Goal: Task Accomplishment & Management: Use online tool/utility

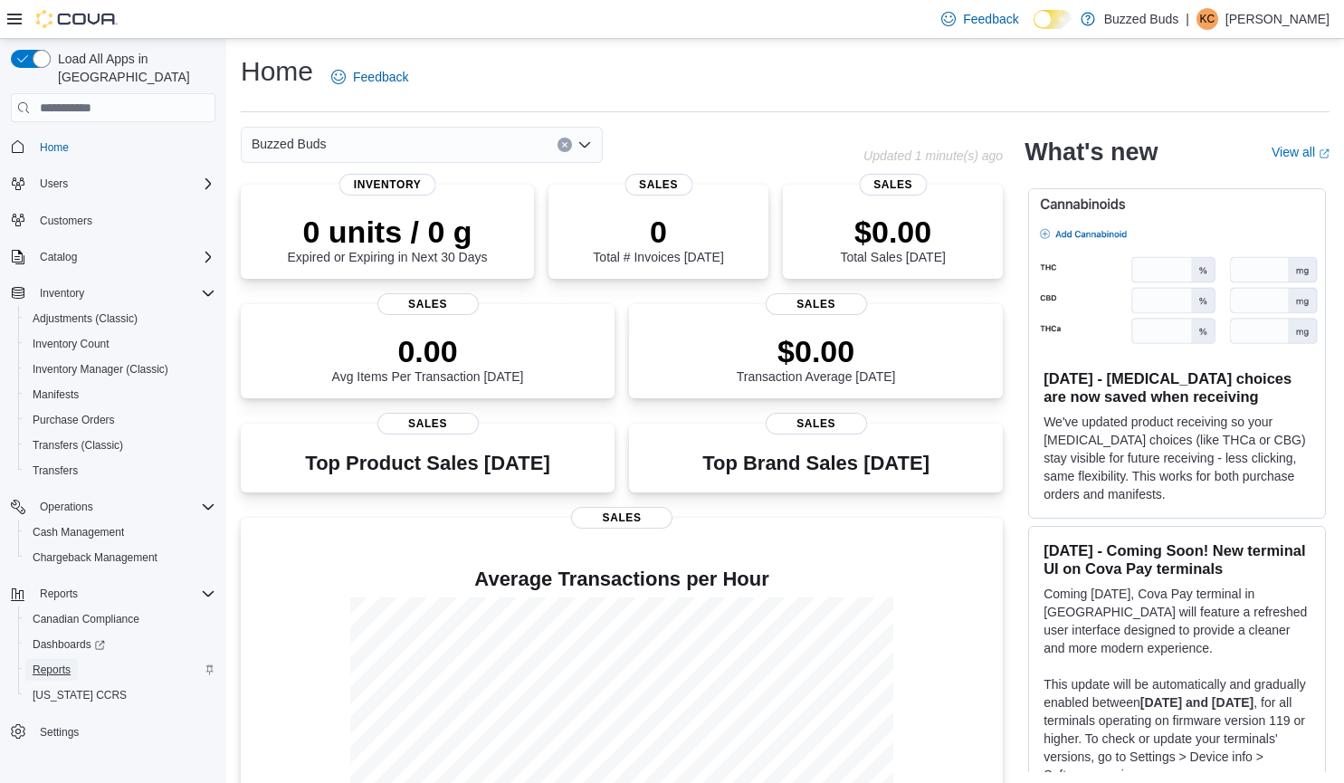
click at [55, 663] on span "Reports" at bounding box center [52, 670] width 38 height 14
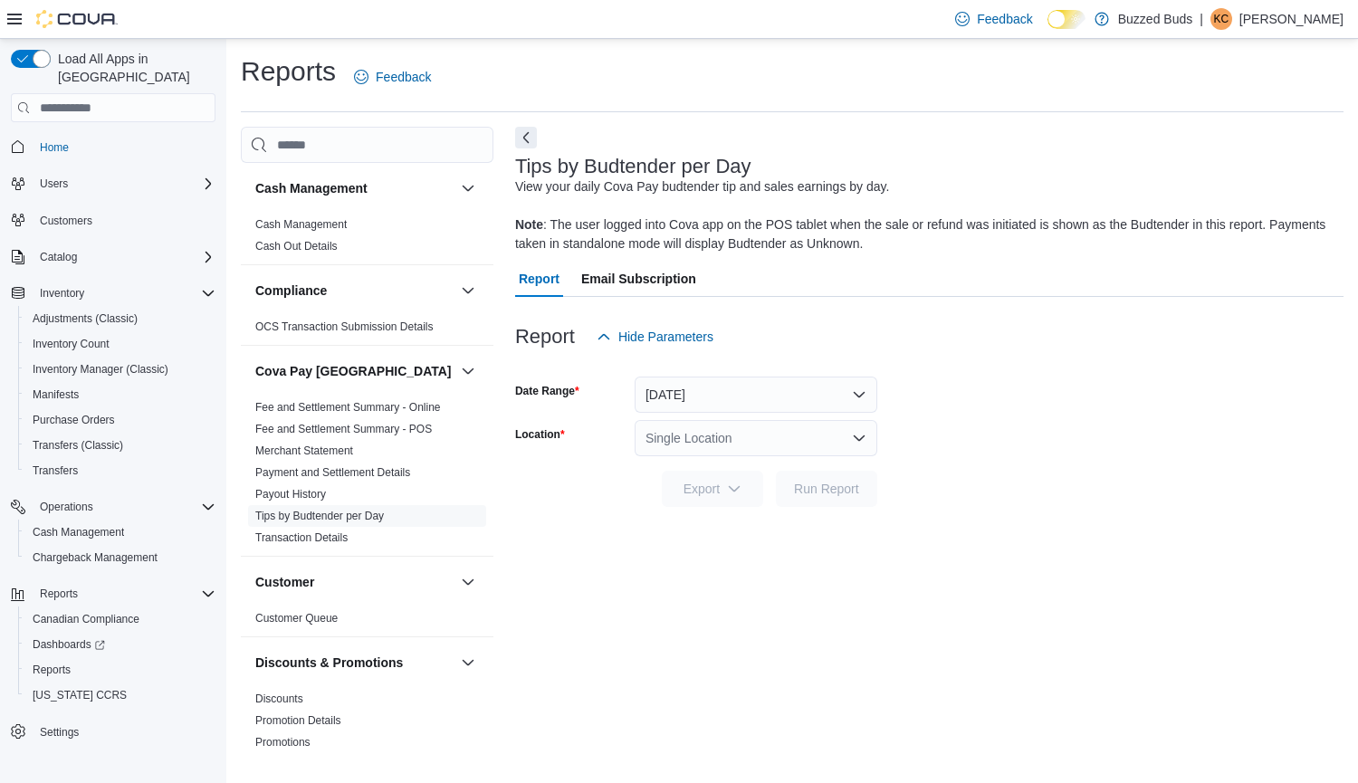
click at [865, 435] on icon "Open list of options" at bounding box center [859, 437] width 11 height 5
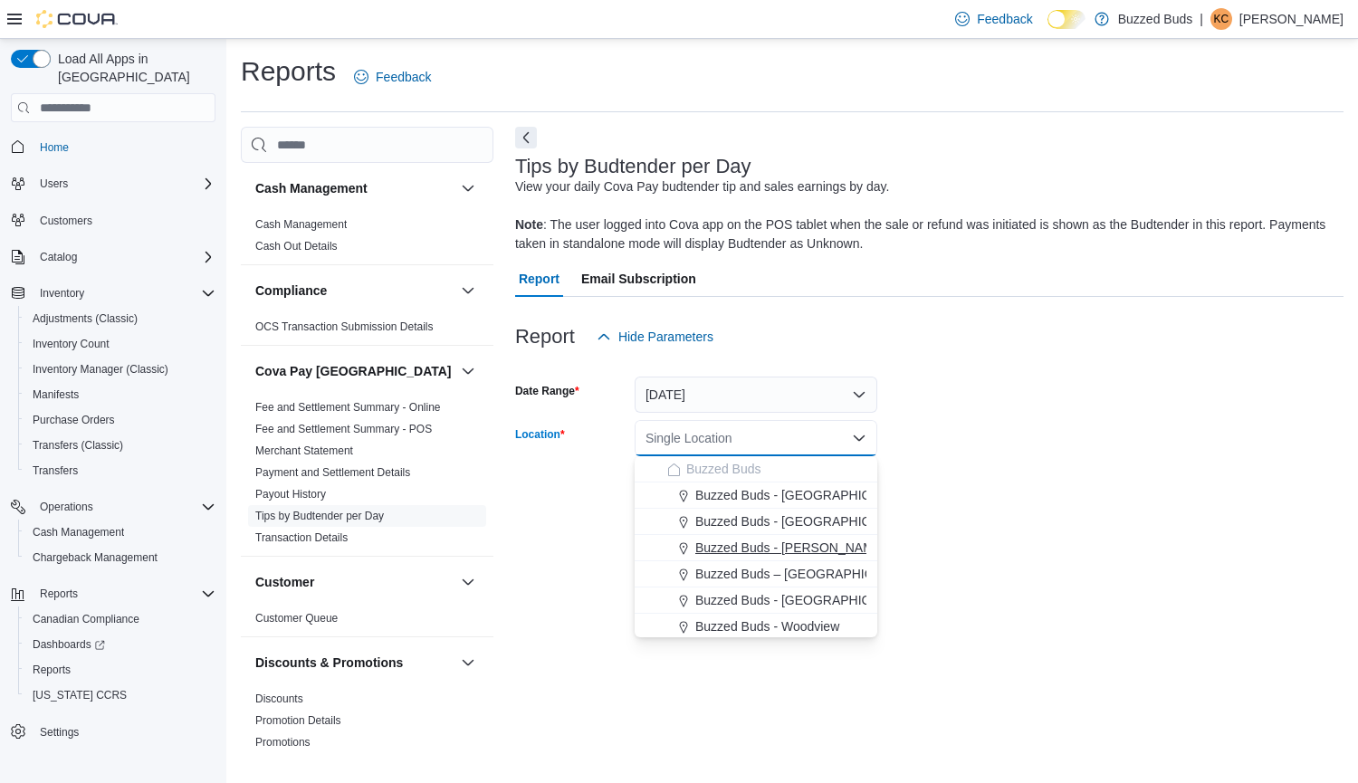
click at [839, 540] on div "Buzzed Buds - Pickering" at bounding box center [766, 548] width 199 height 18
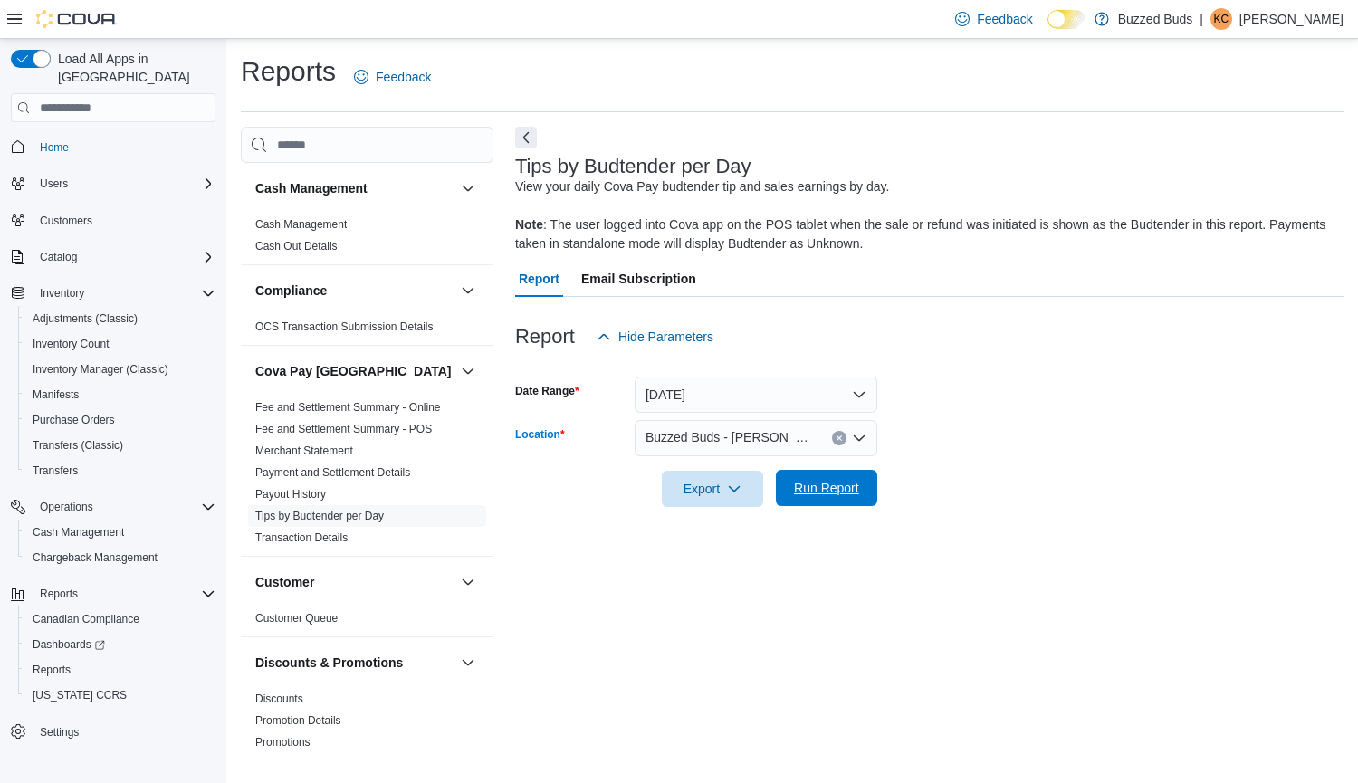
click at [831, 497] on span "Run Report" at bounding box center [827, 488] width 80 height 36
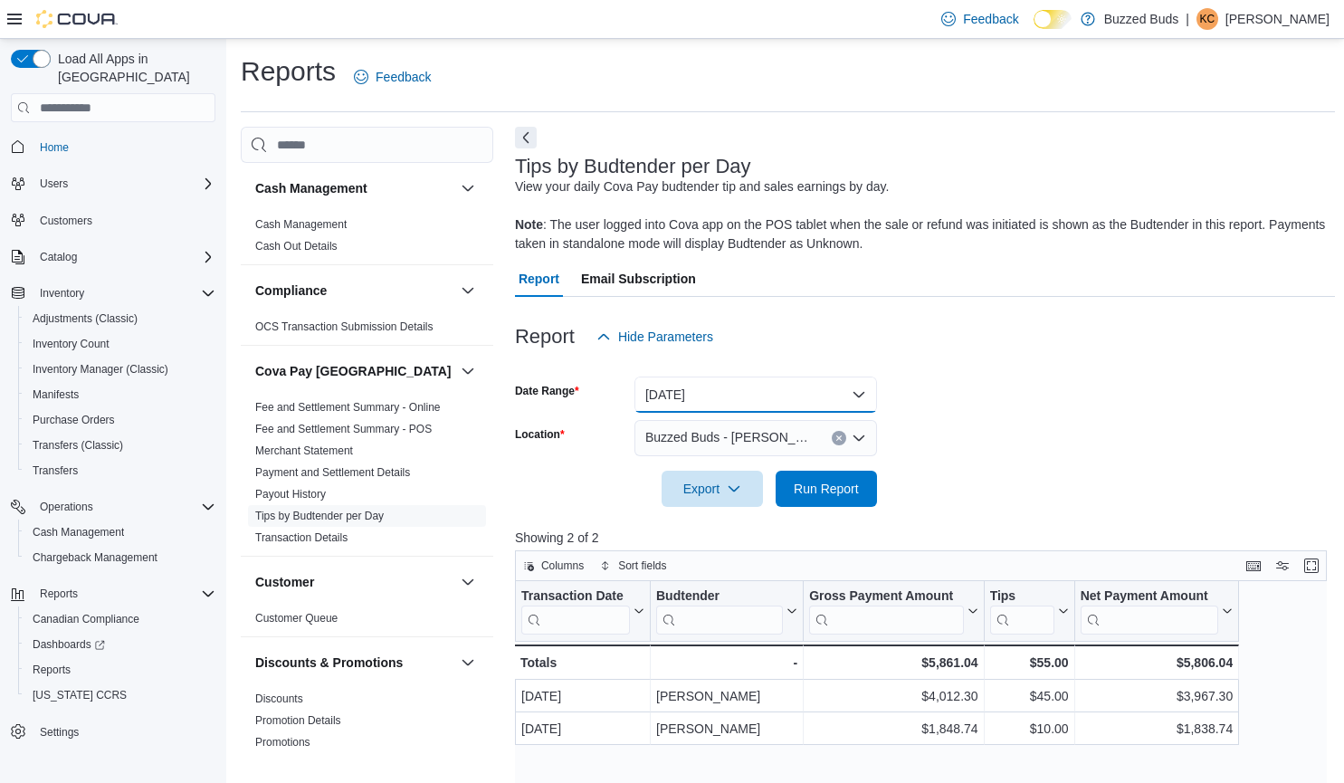
click at [861, 390] on button "Yesterday" at bounding box center [756, 395] width 243 height 36
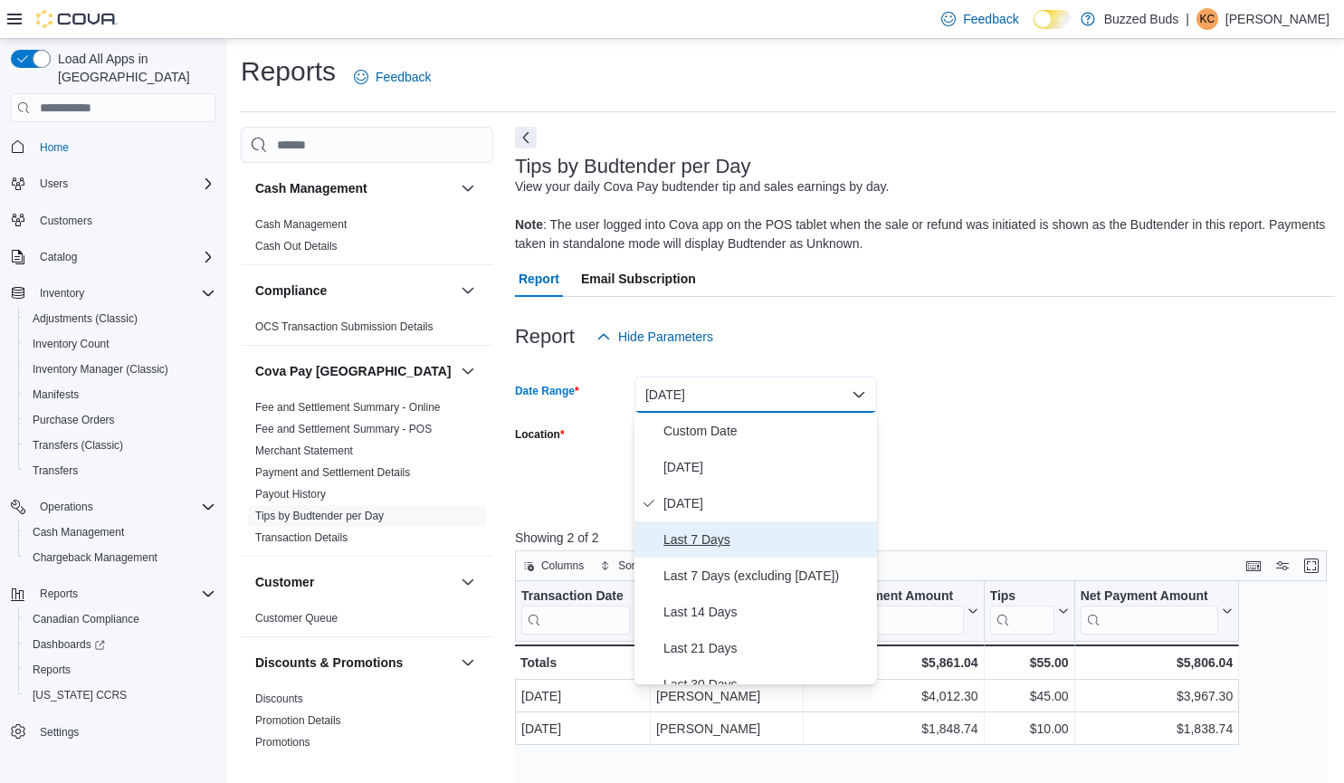
click at [713, 533] on span "Last 7 Days" at bounding box center [767, 540] width 206 height 22
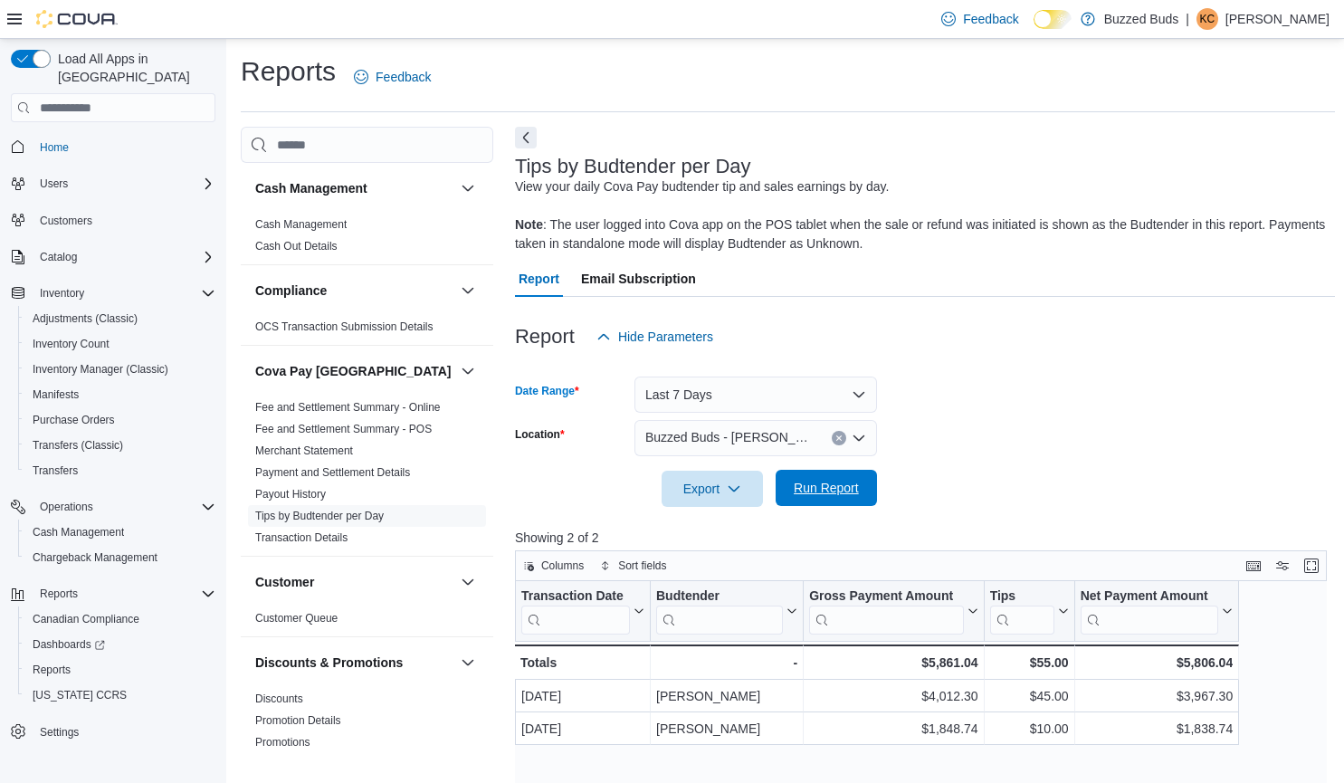
click at [839, 492] on span "Run Report" at bounding box center [826, 488] width 65 height 18
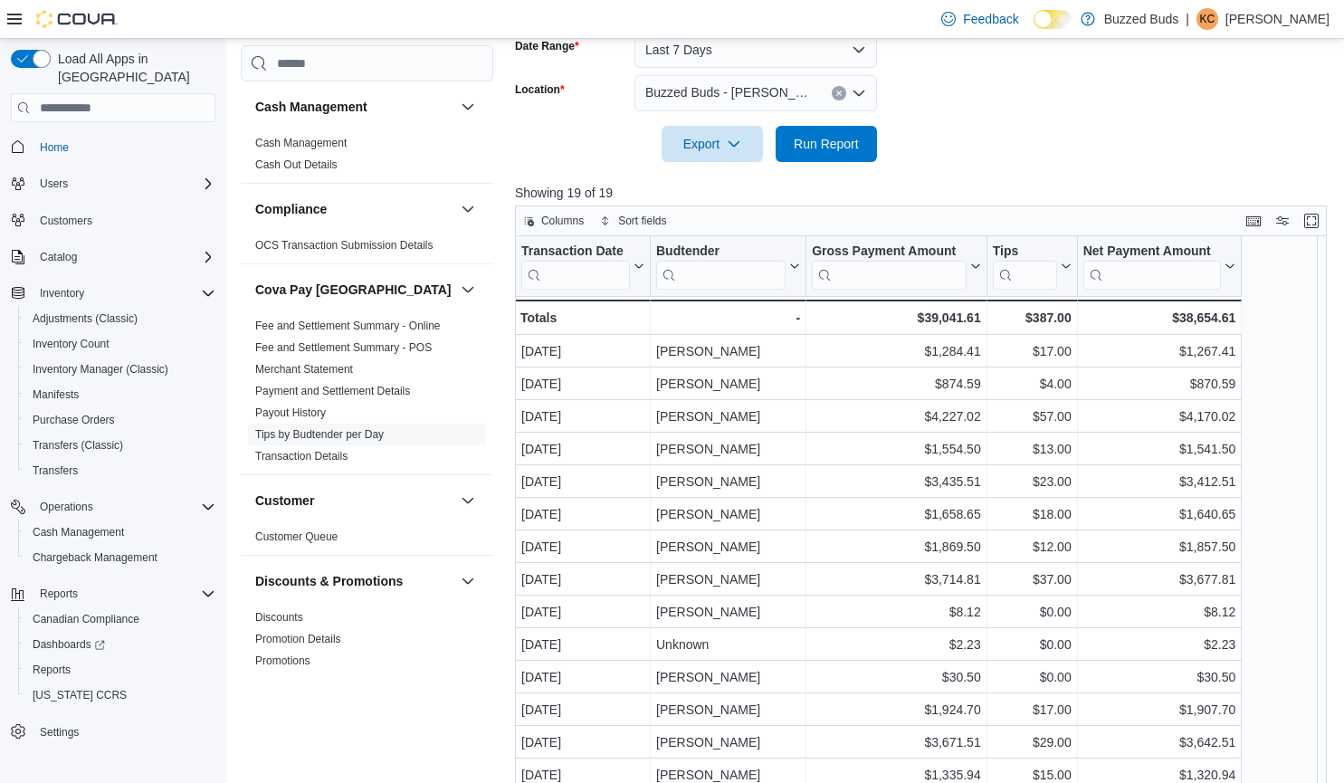
scroll to position [408, 0]
